Goal: Task Accomplishment & Management: Manage account settings

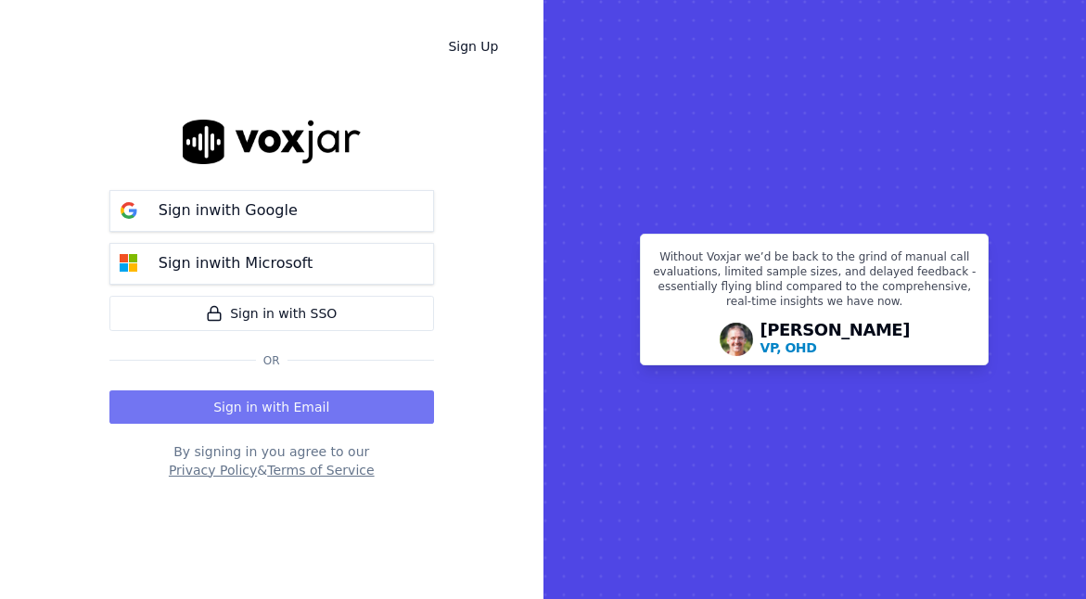
drag, startPoint x: 0, startPoint y: 0, endPoint x: 277, endPoint y: 402, distance: 488.1
click at [277, 402] on button "Sign in with Email" at bounding box center [271, 407] width 325 height 33
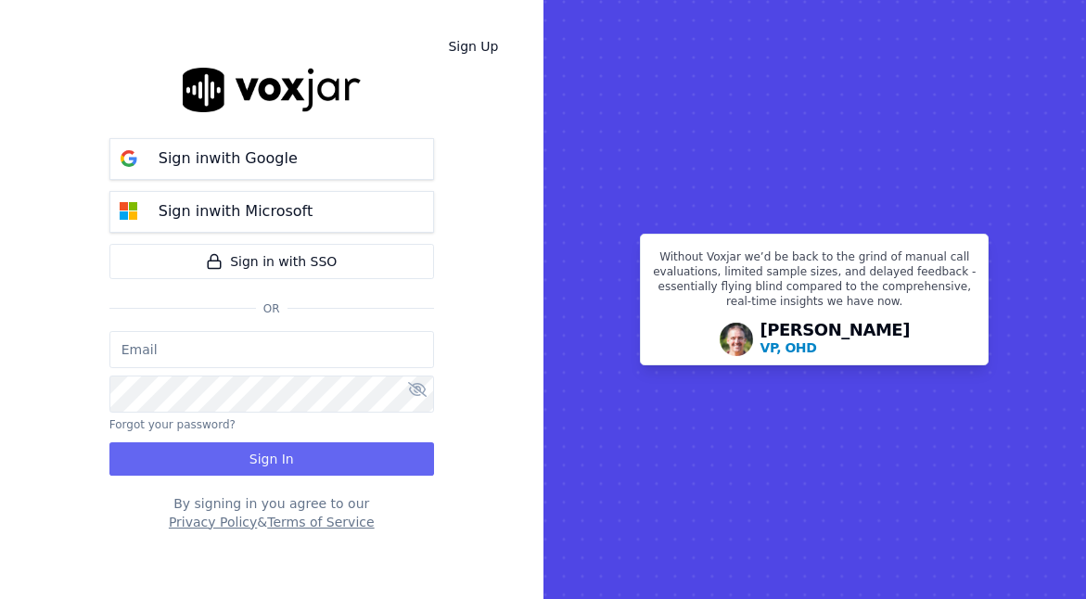
click at [279, 357] on input "email" at bounding box center [271, 349] width 325 height 37
type input "[EMAIL_ADDRESS][DOMAIN_NAME]"
